Goal: Communication & Community: Answer question/provide support

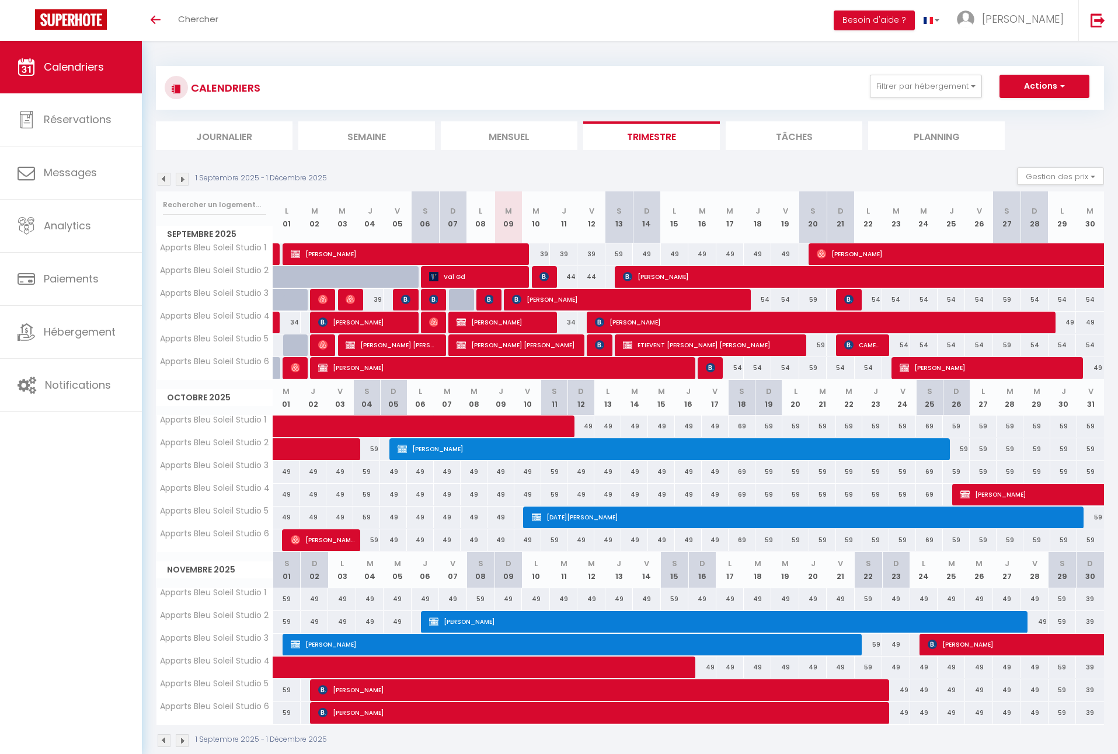
click at [543, 272] on img at bounding box center [543, 276] width 9 height 9
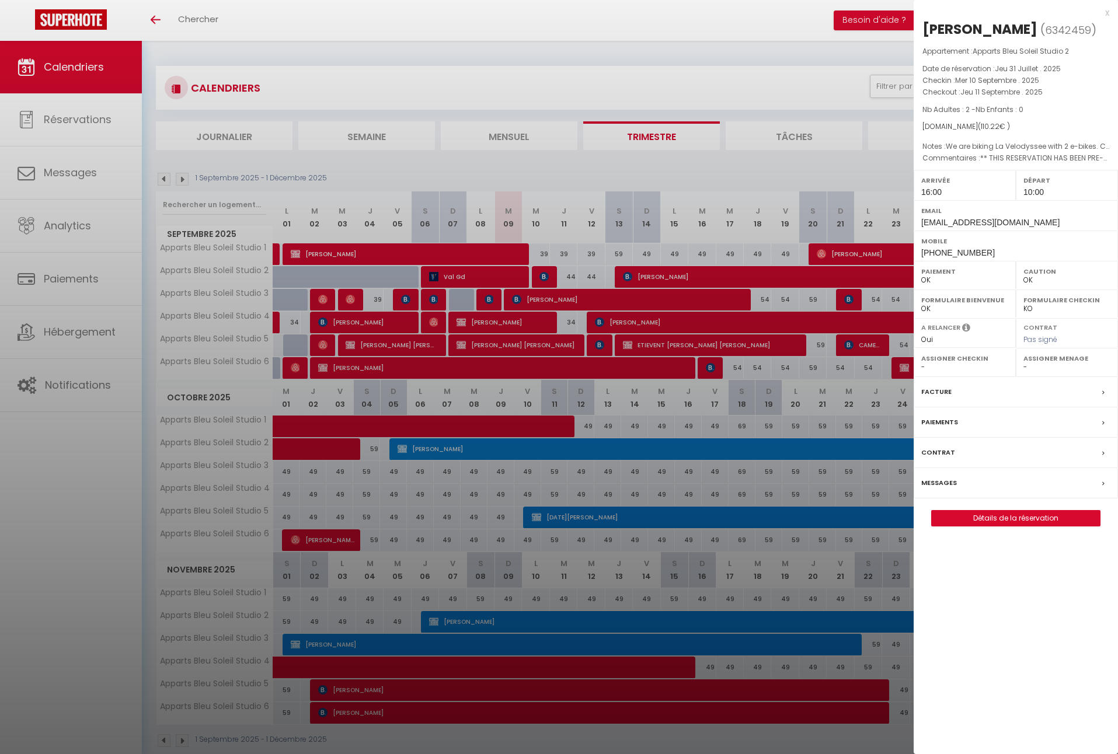
click at [943, 489] on label "Messages" at bounding box center [939, 483] width 36 height 12
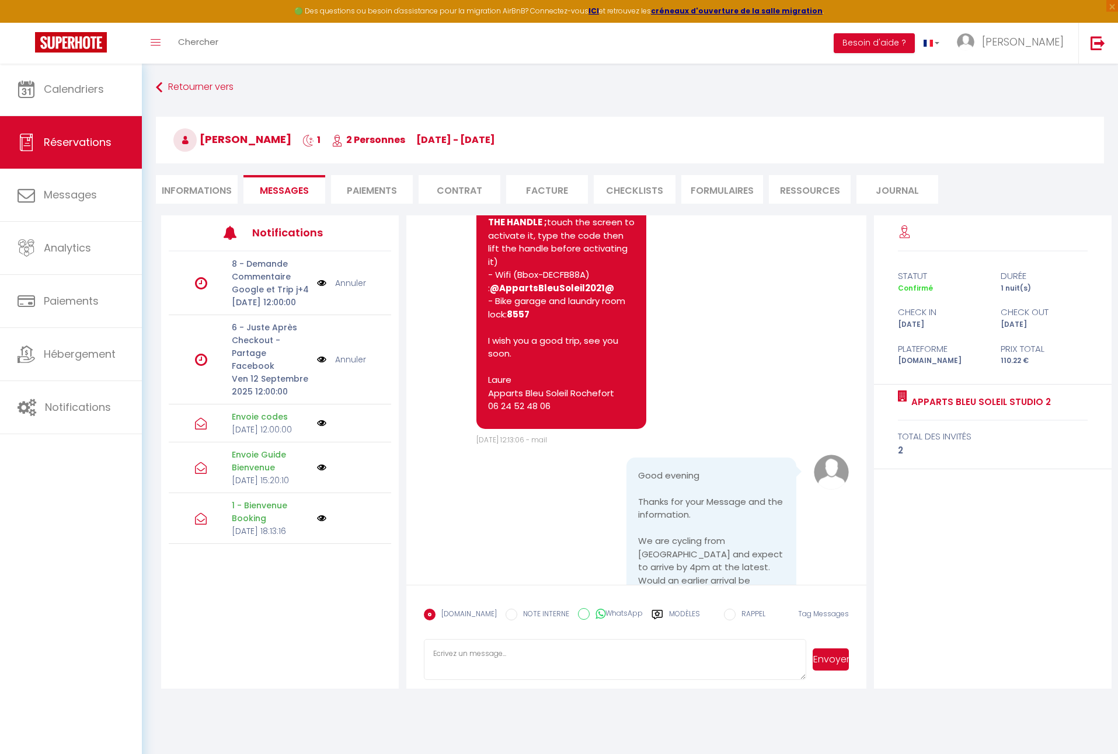
scroll to position [1851, 0]
click at [528, 650] on textarea at bounding box center [615, 659] width 382 height 41
drag, startPoint x: 434, startPoint y: 662, endPoint x: 662, endPoint y: 661, distance: 228.8
click at [662, 661] on textarea "Hi, Yes I wil tell you [DATE] when the studio will be ready. [GEOGRAPHIC_DATA]" at bounding box center [615, 659] width 382 height 41
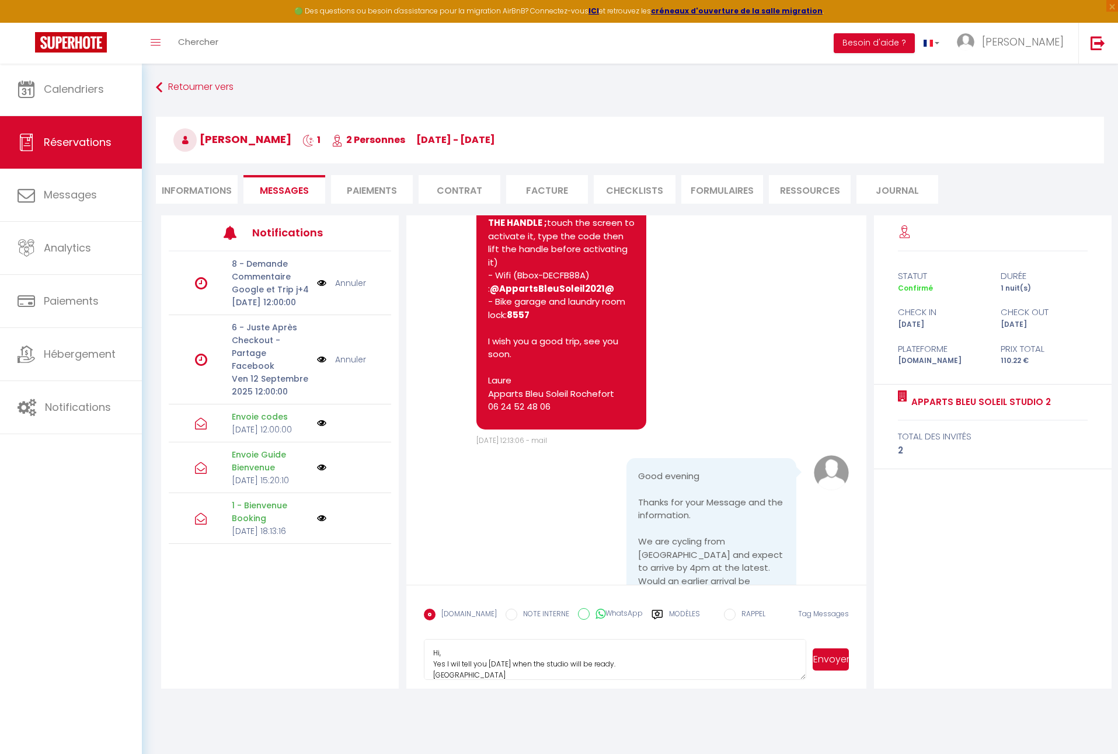
paste textarea ", I will let you know [DATE] when the studio is"
type textarea "Hi, Yes, I will let you know [DATE] when the studio is ready. [GEOGRAPHIC_DATA]"
click at [832, 663] on button "Envoyer" at bounding box center [830, 659] width 36 height 22
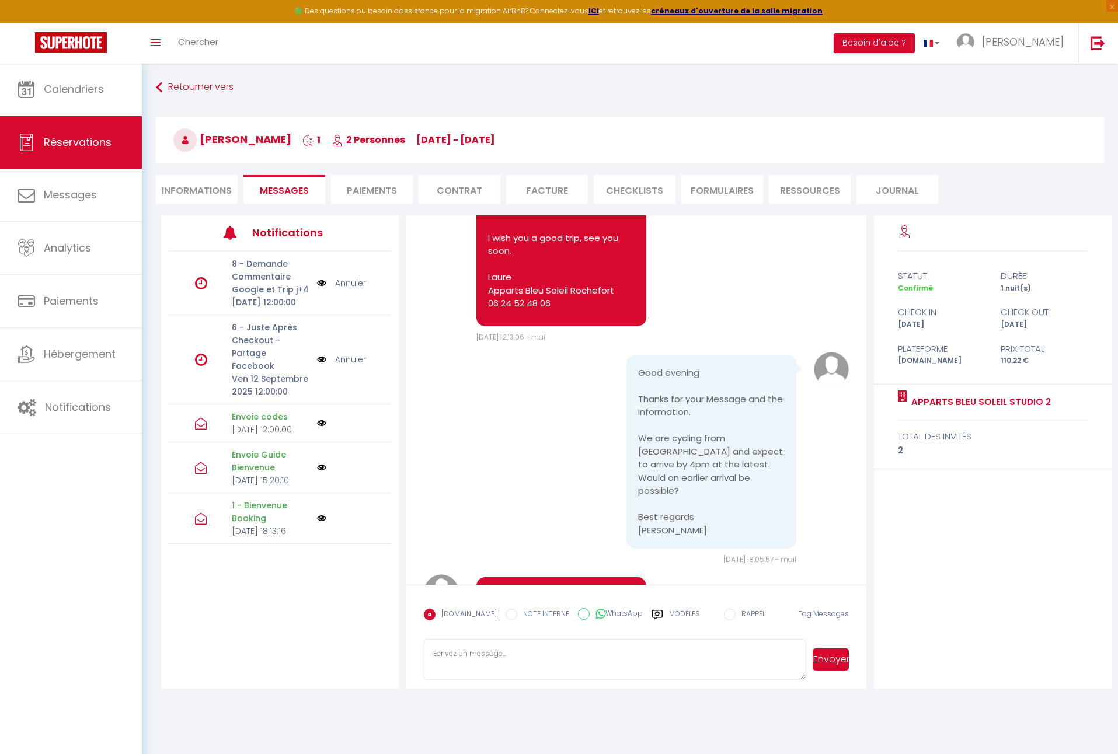
scroll to position [1954, 0]
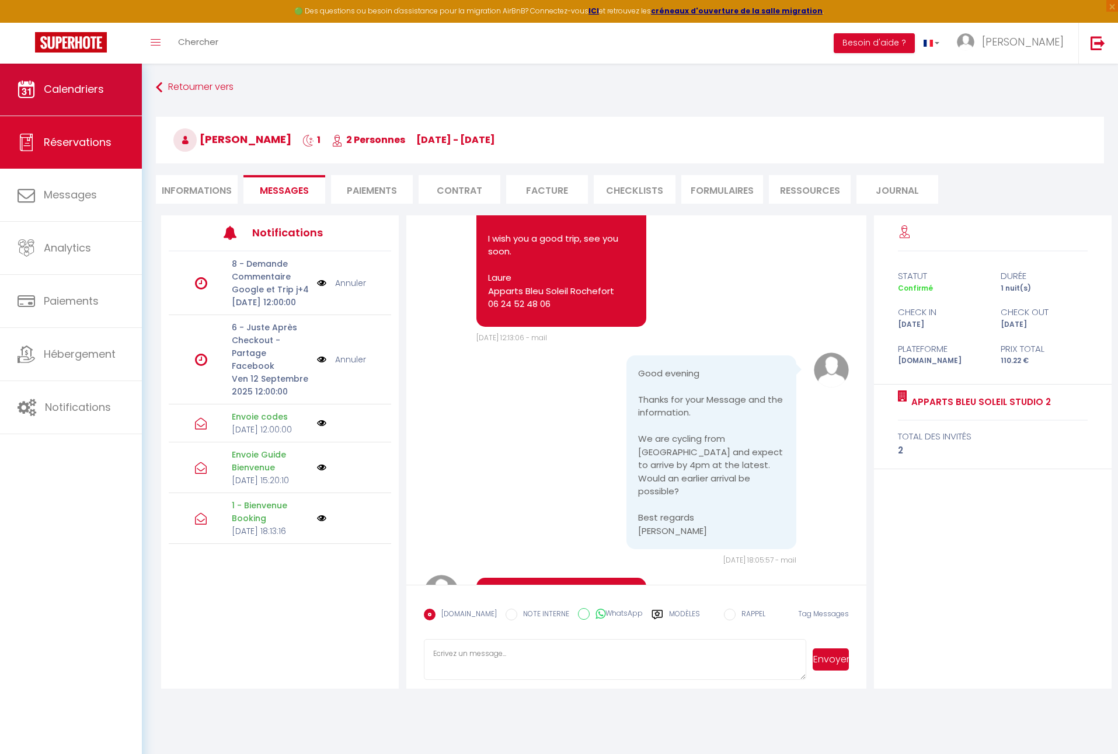
click at [112, 97] on link "Calendriers" at bounding box center [71, 89] width 142 height 53
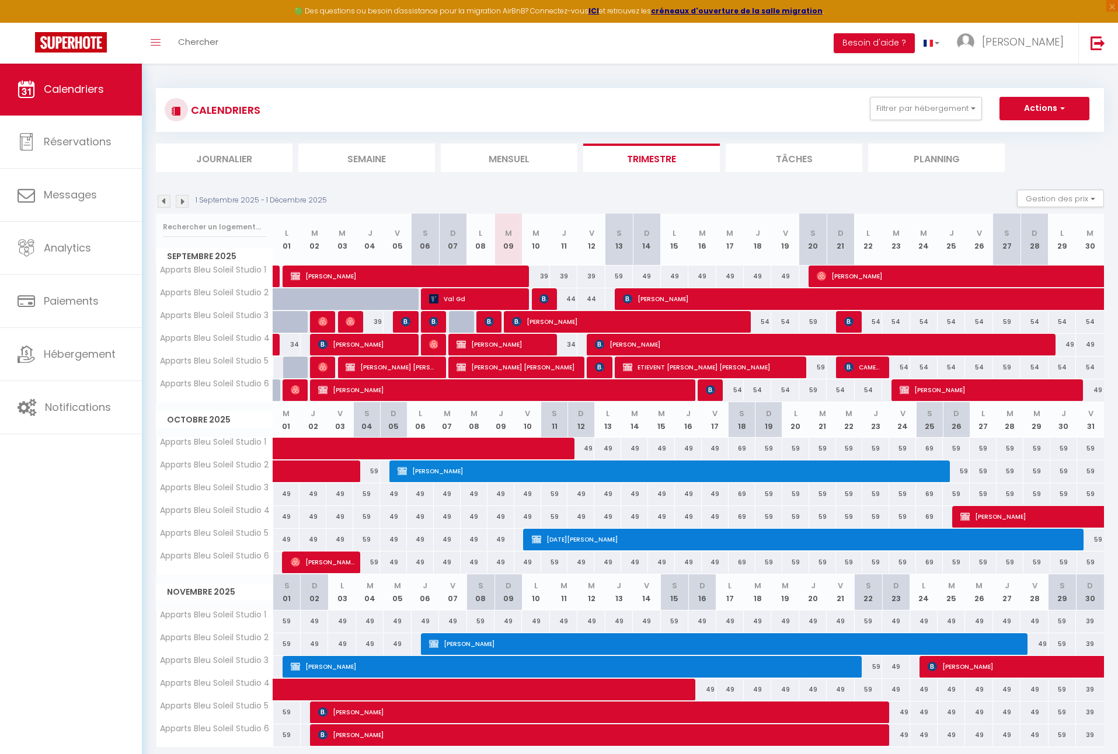
click at [559, 198] on div "1 Septembre 2025 - 1 Décembre 2025 Gestion des prix Nb Nuits minimum Règles Dis…" at bounding box center [630, 202] width 948 height 24
